Goal: Browse casually

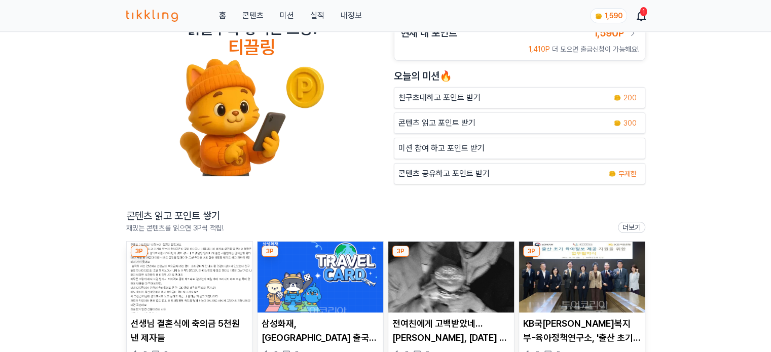
scroll to position [51, 0]
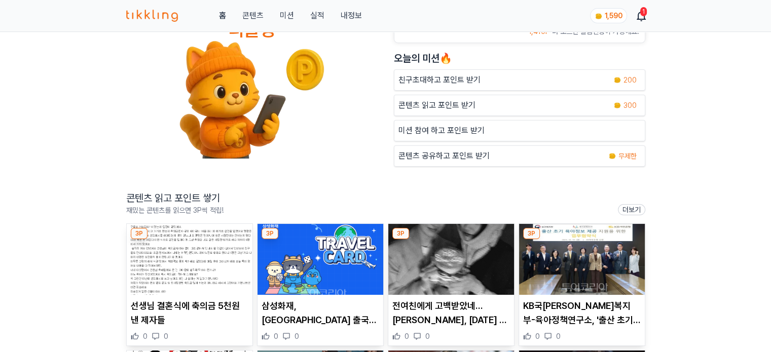
click at [215, 254] on img at bounding box center [190, 259] width 126 height 71
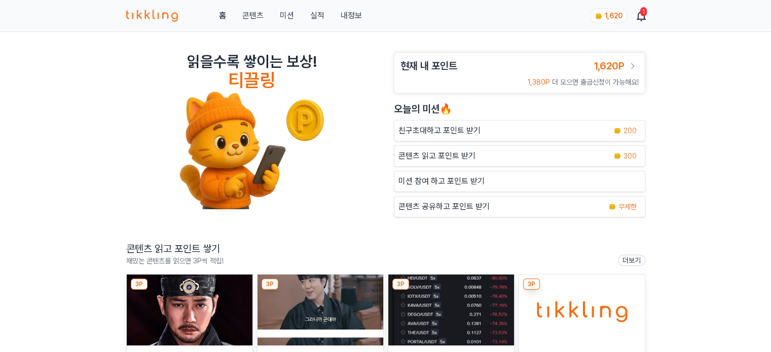
scroll to position [101, 0]
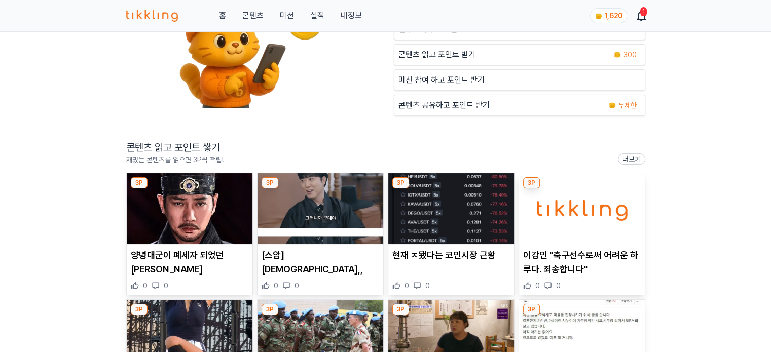
click at [197, 207] on img at bounding box center [190, 208] width 126 height 71
